Goal: Task Accomplishment & Management: Use online tool/utility

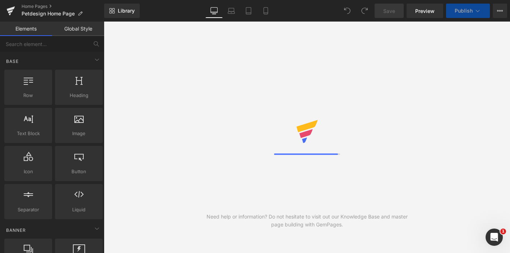
click at [334, 116] on div "Need help or information? Do not hesitate to visit out our Knowledge Base and m…" at bounding box center [307, 137] width 406 height 231
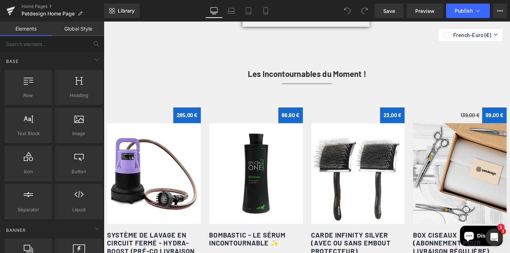
scroll to position [575, 0]
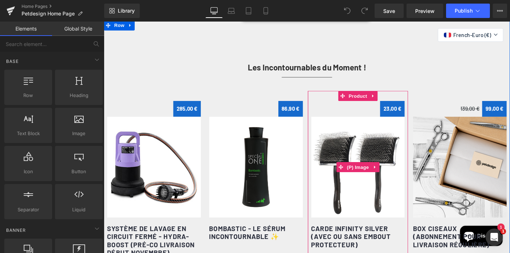
click at [368, 154] on img at bounding box center [376, 177] width 100 height 108
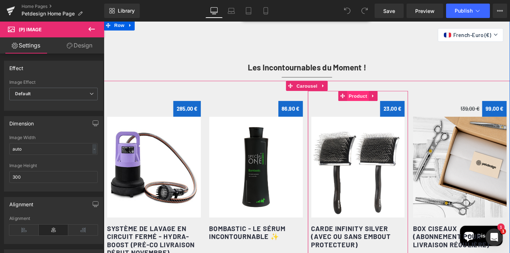
click at [374, 100] on span "Product" at bounding box center [375, 100] width 23 height 11
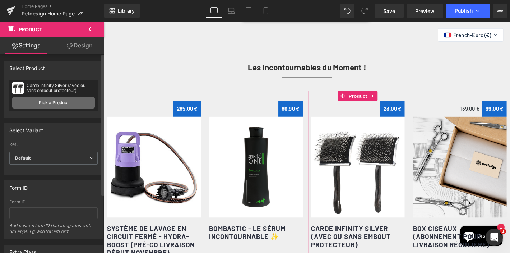
click at [37, 100] on link "Pick a Product" at bounding box center [53, 102] width 83 height 11
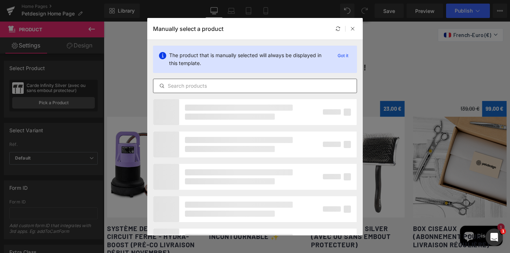
click at [205, 89] on input "text" at bounding box center [254, 85] width 203 height 9
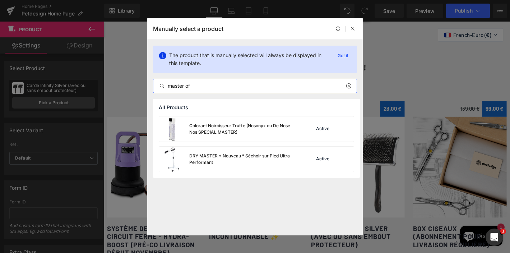
click at [202, 84] on input "master of" at bounding box center [254, 85] width 203 height 9
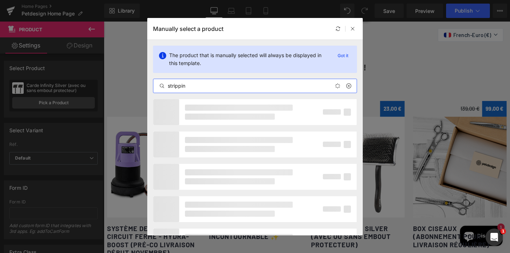
type input "stripping"
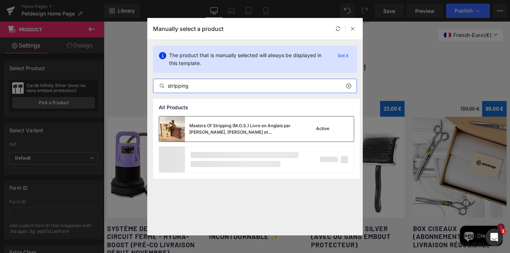
click at [209, 126] on div "Masters Of Stripping (M.O.S.) Livre en Anglais par [PERSON_NAME], [PERSON_NAME]…" at bounding box center [243, 128] width 108 height 13
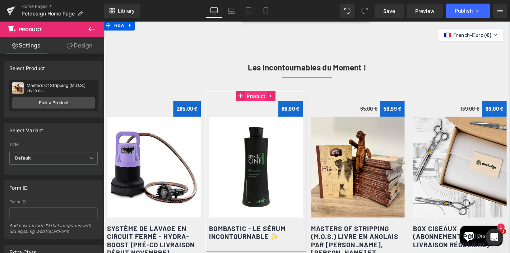
click at [261, 102] on span "Product" at bounding box center [266, 100] width 23 height 11
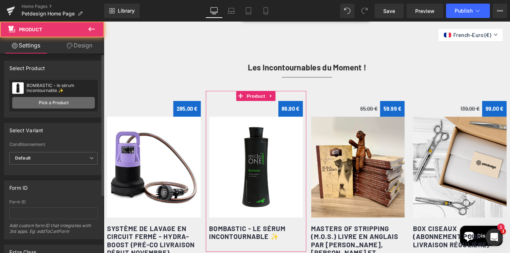
click at [70, 102] on link "Pick a Product" at bounding box center [53, 102] width 83 height 11
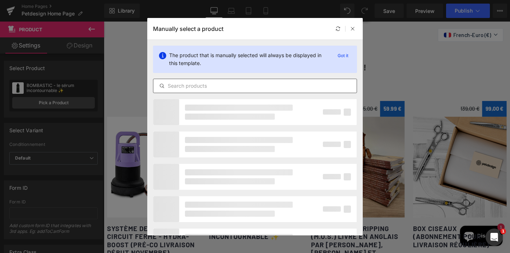
click at [189, 83] on input "text" at bounding box center [254, 85] width 203 height 9
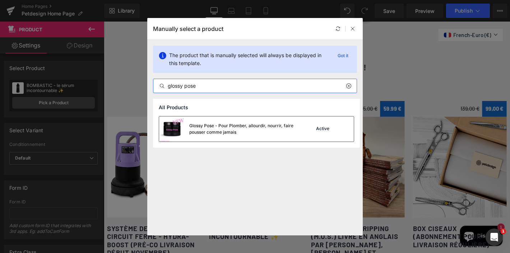
type input "glossy pose"
click at [227, 123] on div "Glossy Pose - Pour Plomber, allourdir, nourrir, faire pousser comme jamais" at bounding box center [243, 128] width 108 height 13
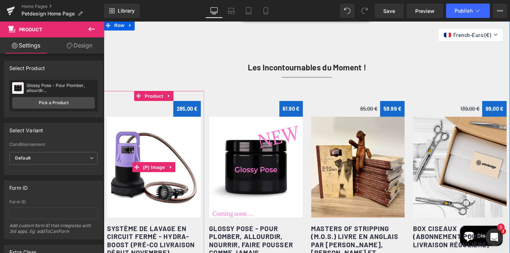
click at [158, 148] on img at bounding box center [157, 177] width 100 height 108
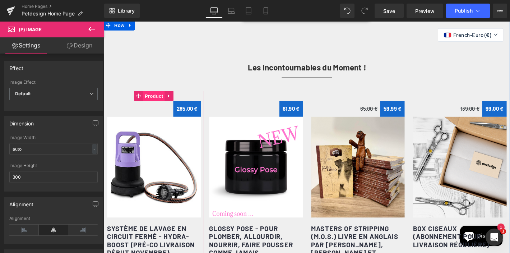
click at [155, 103] on span "Product" at bounding box center [157, 100] width 23 height 11
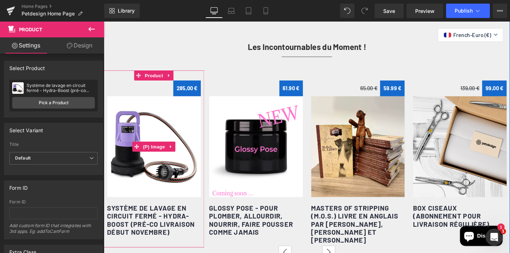
scroll to position [596, 0]
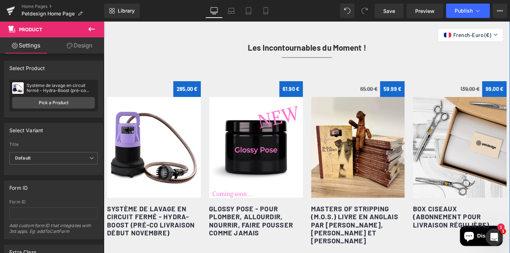
click at [139, 39] on div "Les Incontournables du Moment ! Heading Separator 0 € 285,00 €" at bounding box center [321, 147] width 434 height 252
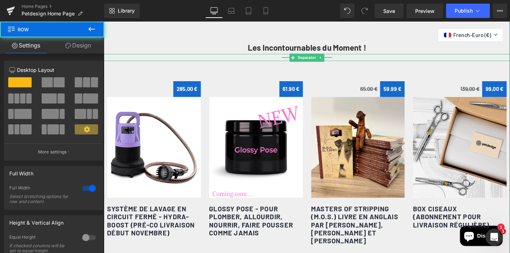
click at [155, 58] on div at bounding box center [321, 60] width 434 height 8
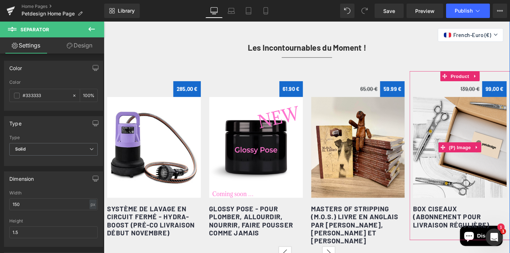
click at [449, 127] on img at bounding box center [484, 156] width 100 height 108
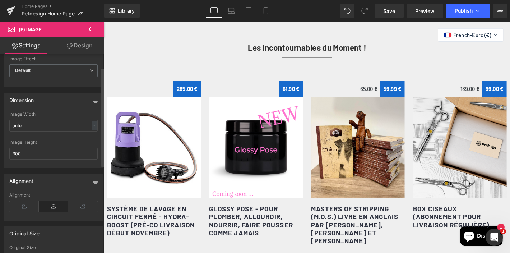
scroll to position [28, 0]
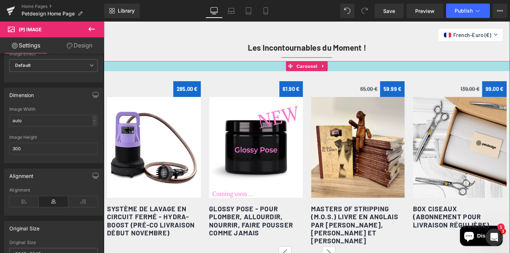
click at [270, 66] on div at bounding box center [321, 69] width 434 height 11
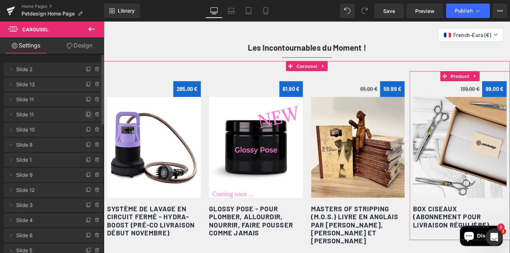
click at [86, 114] on icon at bounding box center [89, 115] width 6 height 6
click at [53, 130] on span "Slide 14" at bounding box center [46, 130] width 60 height 14
click at [25, 117] on span "Slide 11" at bounding box center [46, 115] width 60 height 14
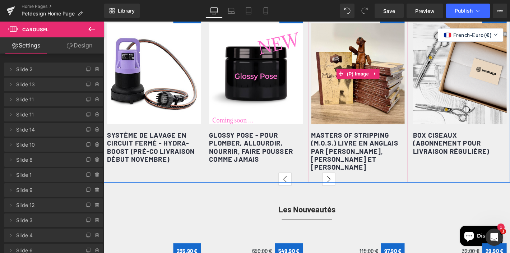
scroll to position [683, 0]
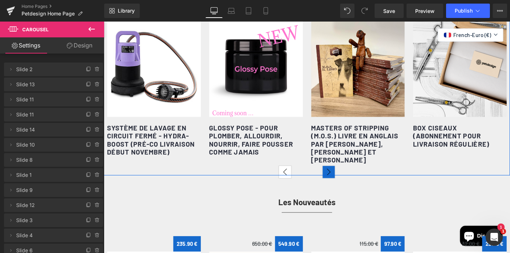
click at [342, 190] on button "›" at bounding box center [344, 182] width 14 height 14
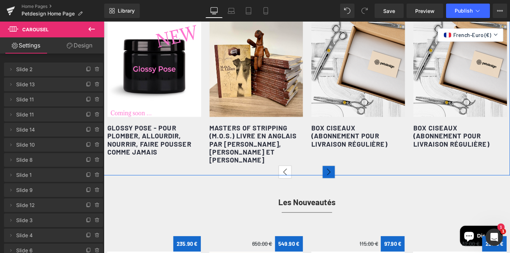
click at [342, 190] on button "›" at bounding box center [344, 182] width 14 height 14
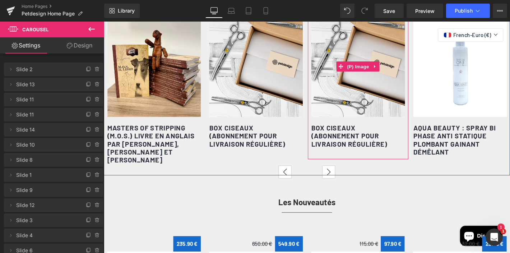
click at [399, 49] on img at bounding box center [376, 70] width 100 height 108
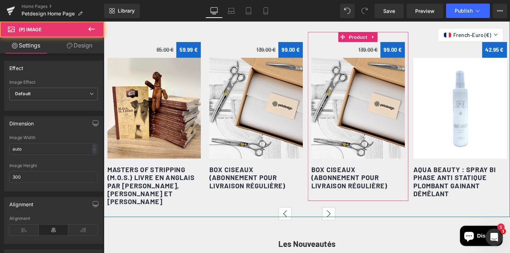
scroll to position [615, 0]
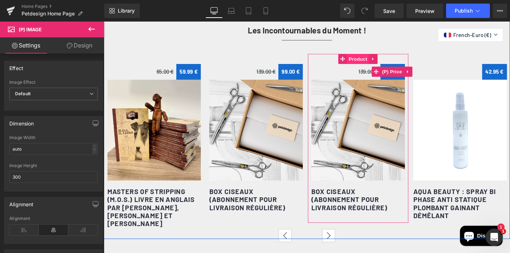
click at [369, 61] on span "Product" at bounding box center [375, 61] width 23 height 11
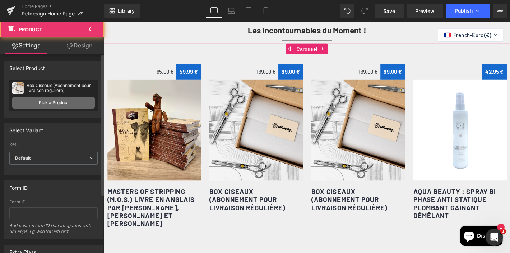
click at [50, 104] on link "Pick a Product" at bounding box center [53, 102] width 83 height 11
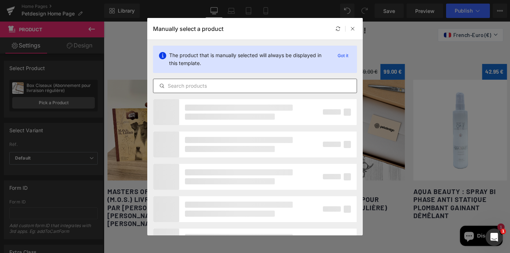
click at [190, 87] on input "text" at bounding box center [254, 85] width 203 height 9
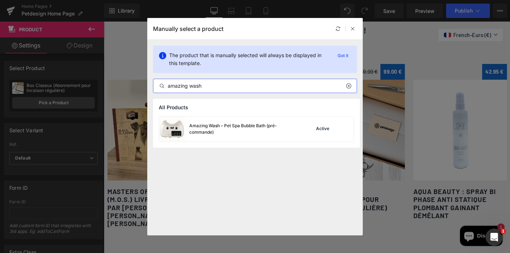
type input "amazing wash"
click at [216, 123] on div "Amazing Wash – Pet Spa Bubble Bath (pré-commande)" at bounding box center [243, 128] width 108 height 13
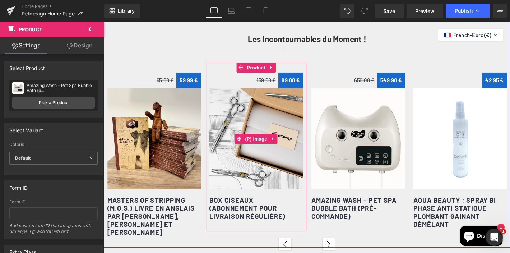
scroll to position [602, 0]
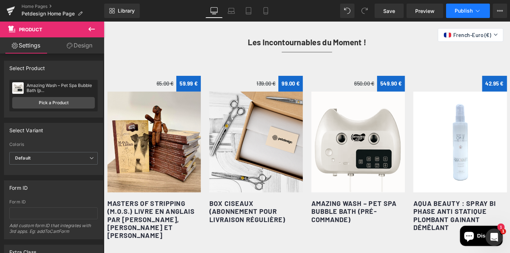
click at [456, 11] on span "Publish" at bounding box center [464, 11] width 18 height 6
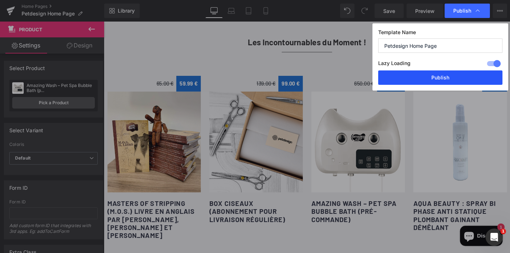
click at [437, 75] on button "Publish" at bounding box center [440, 77] width 124 height 14
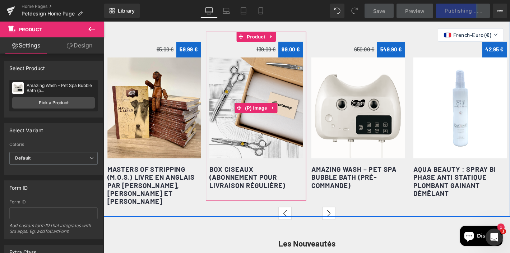
scroll to position [638, 0]
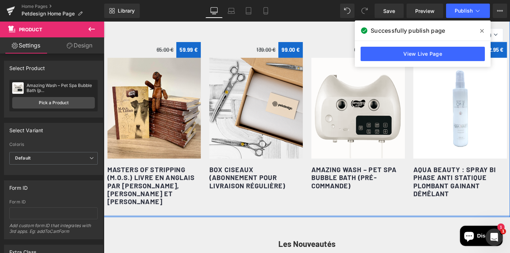
click at [299, 230] on div at bounding box center [321, 230] width 434 height 2
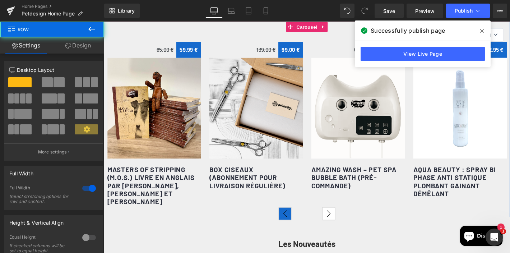
click at [292, 233] on button "‹" at bounding box center [297, 227] width 14 height 14
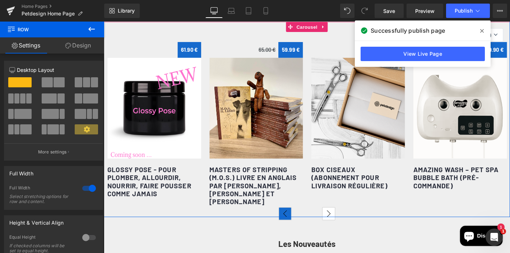
click at [292, 233] on button "‹" at bounding box center [297, 227] width 14 height 14
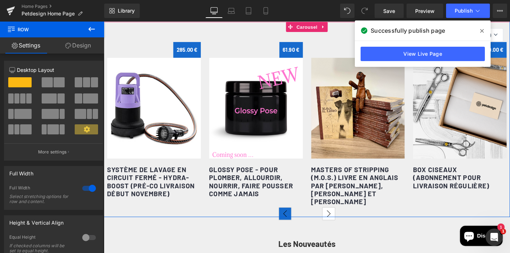
click at [292, 233] on button "‹" at bounding box center [297, 227] width 14 height 14
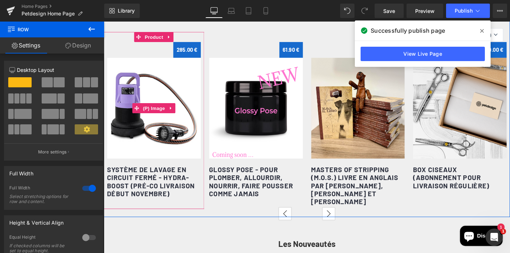
click at [164, 81] on img at bounding box center [157, 114] width 100 height 108
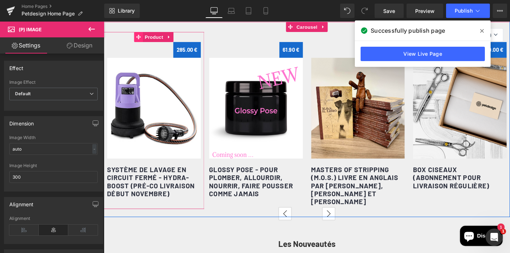
click at [145, 35] on span at bounding box center [140, 38] width 9 height 11
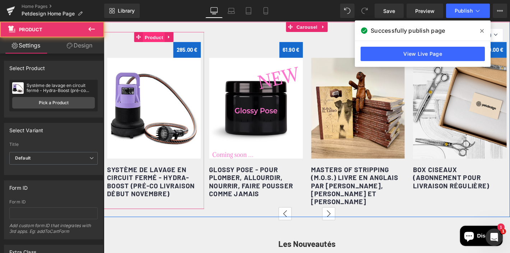
click at [154, 39] on span "Product" at bounding box center [157, 38] width 23 height 11
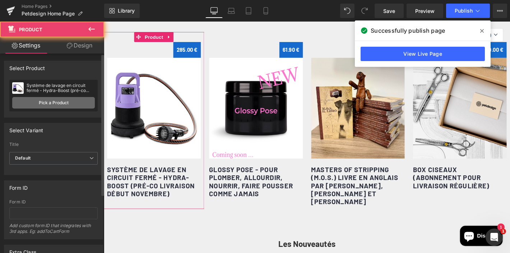
click at [67, 100] on link "Pick a Product" at bounding box center [53, 102] width 83 height 11
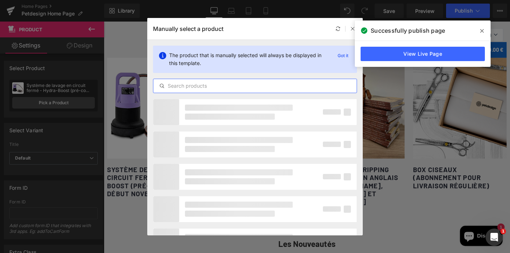
click at [233, 85] on input "text" at bounding box center [254, 85] width 203 height 9
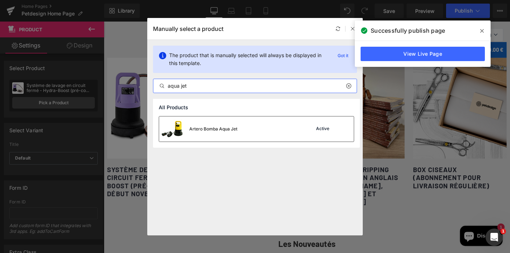
type input "aqua jet"
click at [230, 127] on div "Artero Bomba Aqua Jet" at bounding box center [213, 129] width 48 height 6
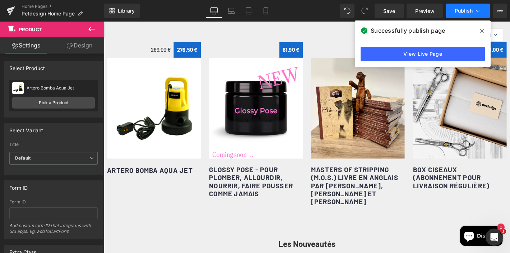
click at [461, 11] on span "Publish" at bounding box center [464, 11] width 18 height 6
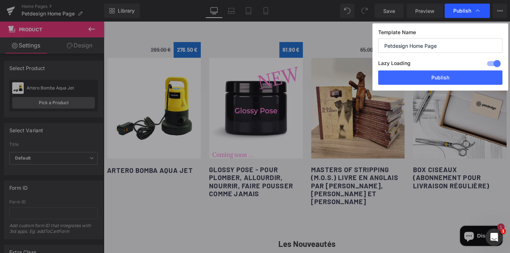
click at [466, 11] on span "Publish" at bounding box center [462, 11] width 18 height 6
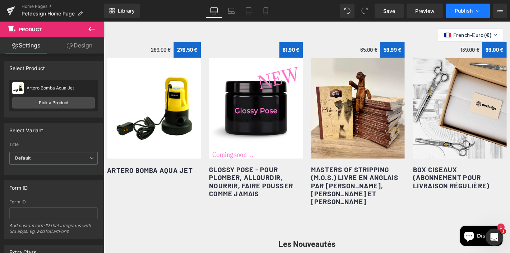
click at [462, 12] on span "Publish" at bounding box center [464, 11] width 18 height 6
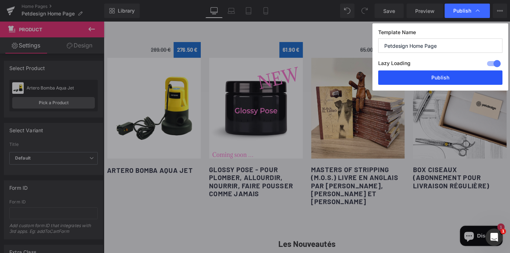
click at [449, 76] on button "Publish" at bounding box center [440, 77] width 124 height 14
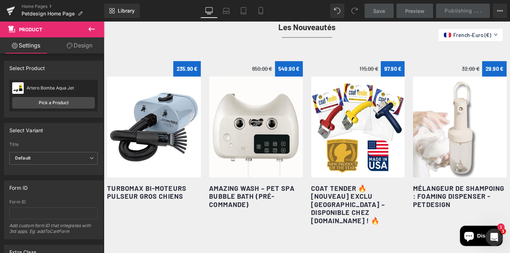
scroll to position [871, 0]
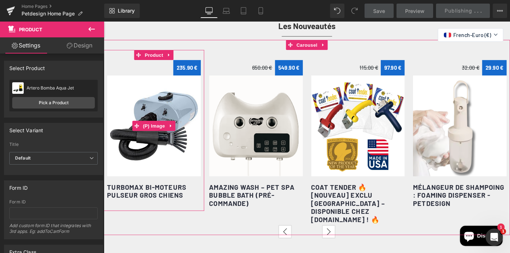
click at [147, 107] on img at bounding box center [157, 133] width 100 height 108
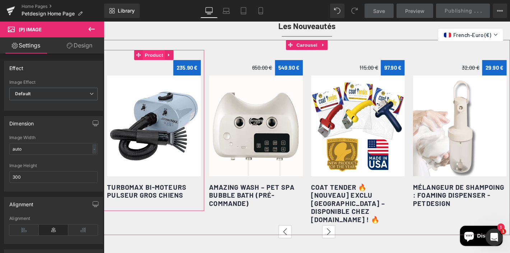
click at [160, 63] on span "Product" at bounding box center [157, 57] width 23 height 11
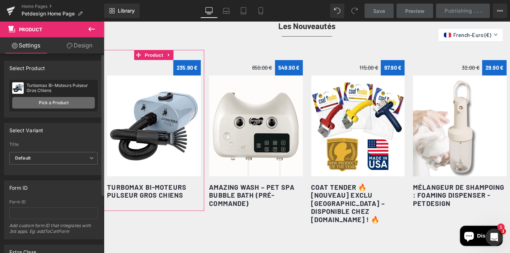
click at [51, 104] on link "Pick a Product" at bounding box center [53, 102] width 83 height 11
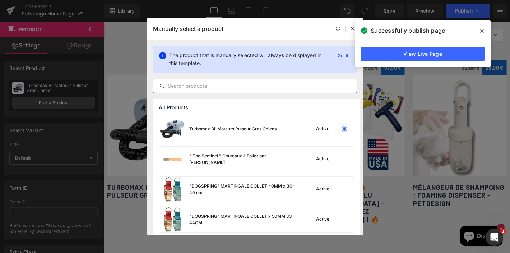
click at [242, 85] on input "text" at bounding box center [254, 85] width 203 height 9
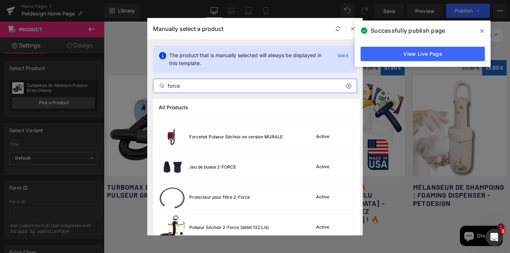
scroll to position [93, 0]
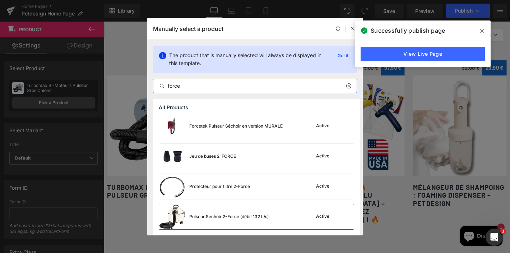
type input "force"
click at [243, 217] on div "Pulseur Séchoir 2-Force (débit 132 L/s)" at bounding box center [228, 216] width 79 height 6
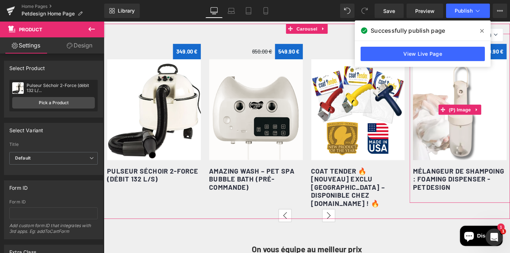
scroll to position [906, 0]
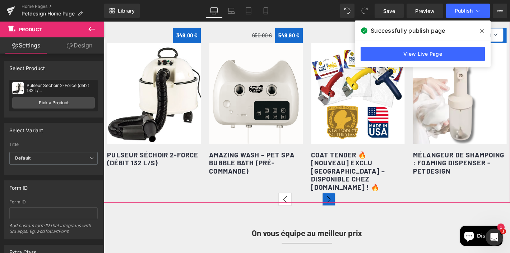
click at [345, 213] on button "›" at bounding box center [344, 211] width 14 height 14
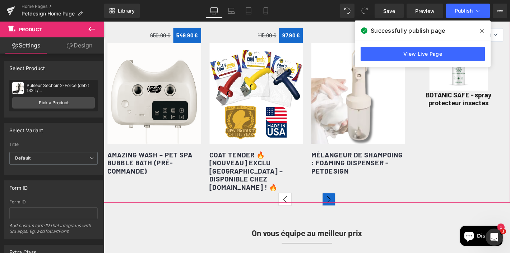
click at [345, 213] on button "›" at bounding box center [344, 211] width 14 height 14
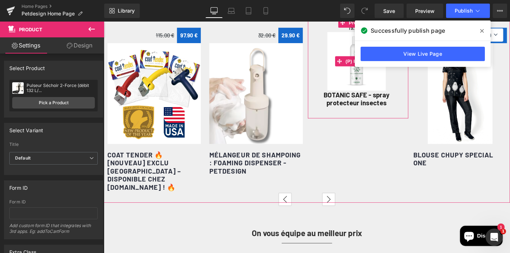
click at [372, 93] on img at bounding box center [374, 64] width 62 height 62
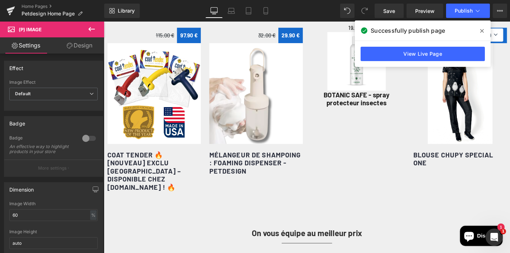
click at [481, 29] on icon at bounding box center [482, 31] width 4 height 6
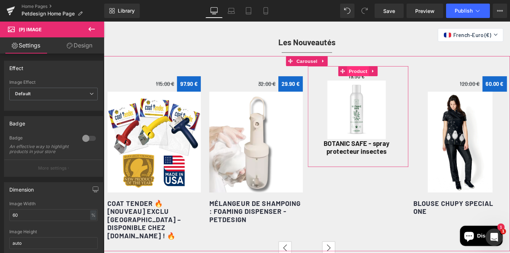
scroll to position [848, 0]
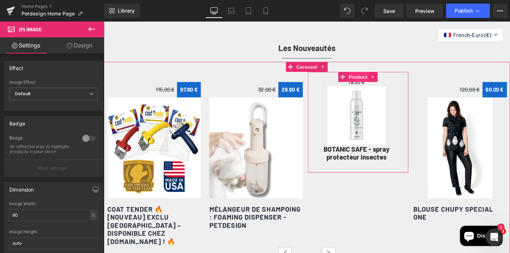
click at [376, 86] on span "Product" at bounding box center [375, 80] width 23 height 11
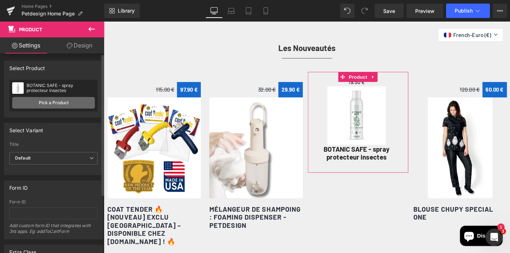
click at [67, 103] on link "Pick a Product" at bounding box center [53, 102] width 83 height 11
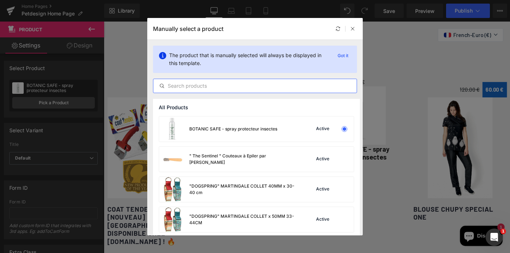
click at [205, 86] on input "text" at bounding box center [254, 85] width 203 height 9
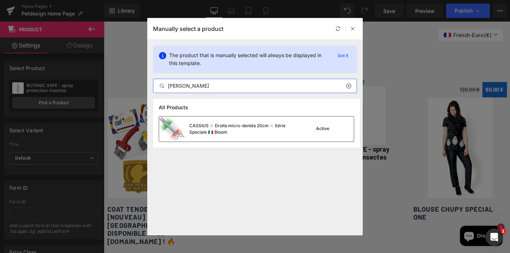
type input "[PERSON_NAME]"
click at [216, 133] on div "CASSIUS ☆ Droits micro-dentés 20cm ☆ Série Speciale 🇮🇹 Bloom" at bounding box center [243, 128] width 108 height 13
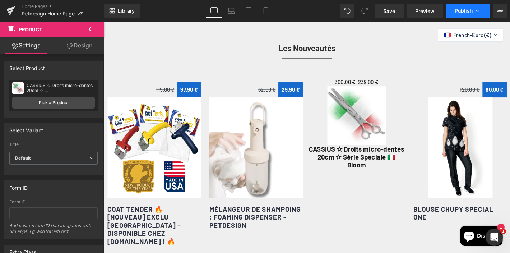
click at [462, 11] on span "Publish" at bounding box center [464, 11] width 18 height 6
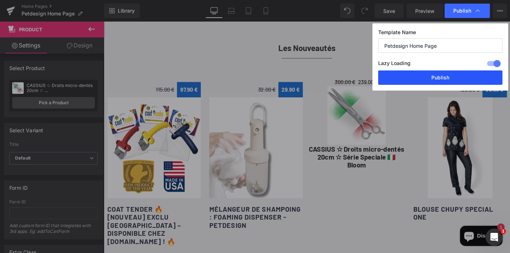
click at [449, 75] on button "Publish" at bounding box center [440, 77] width 124 height 14
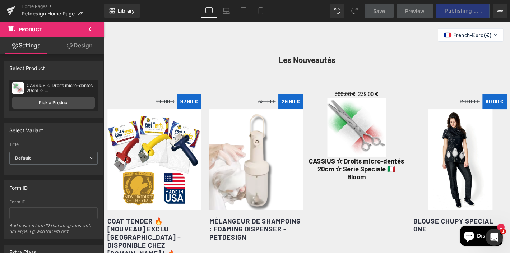
scroll to position [809, 0]
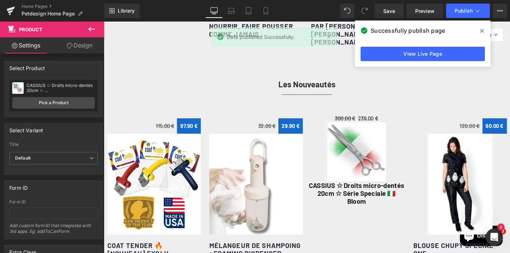
click at [39, 2] on div "Home Pages Petdesign Home Page" at bounding box center [52, 11] width 104 height 22
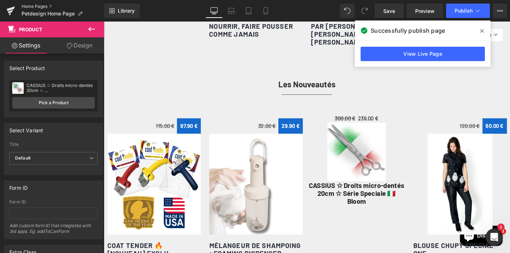
click at [39, 5] on link "Home Pages" at bounding box center [63, 7] width 83 height 6
